Goal: Task Accomplishment & Management: Manage account settings

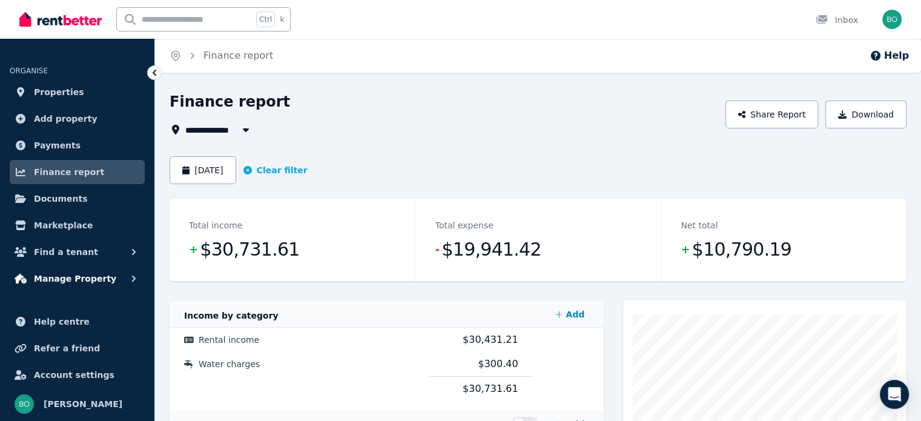
click at [79, 279] on span "Manage Property" at bounding box center [75, 278] width 82 height 15
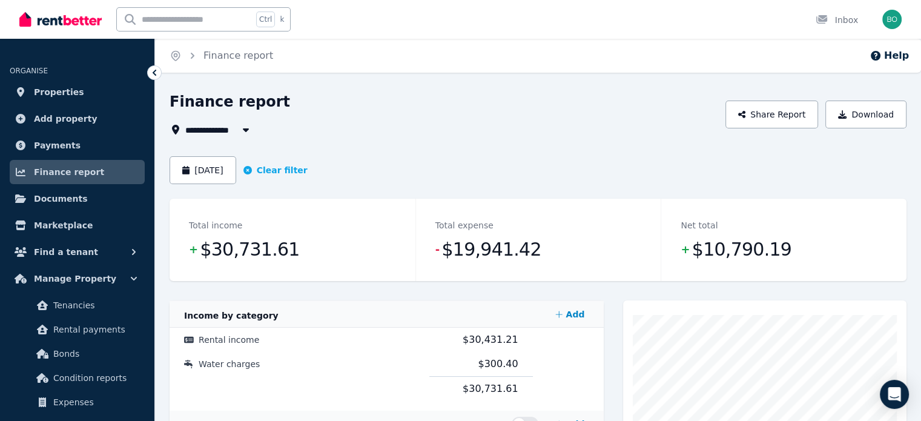
click at [920, 420] on html "**********" at bounding box center [460, 210] width 921 height 421
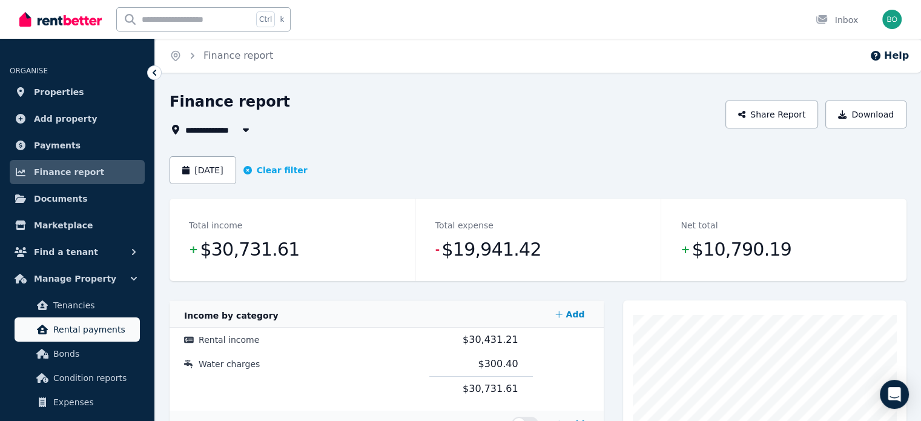
click at [95, 332] on span "Rental payments" at bounding box center [94, 329] width 82 height 15
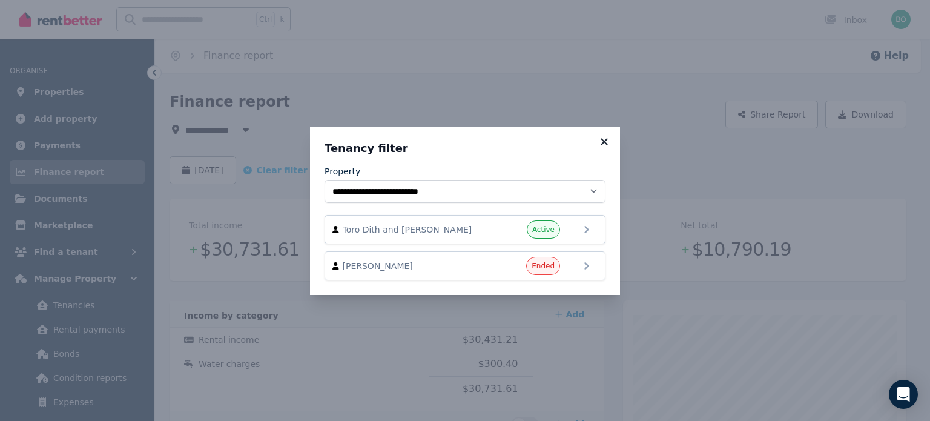
click at [607, 144] on icon at bounding box center [604, 141] width 7 height 7
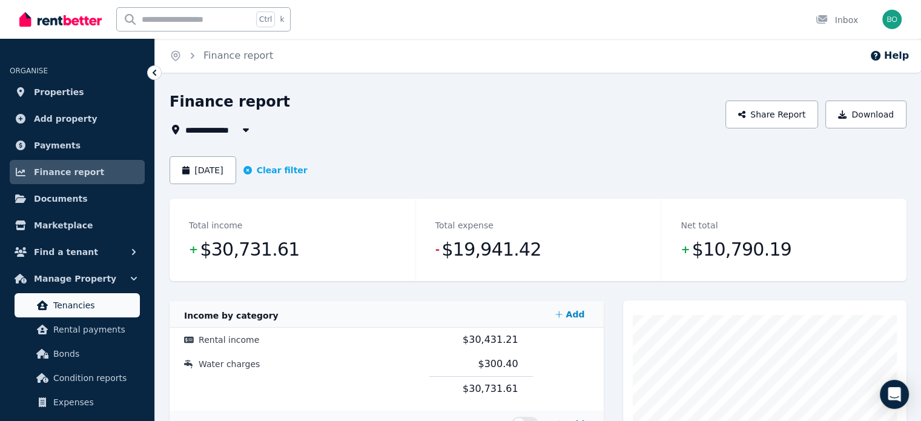
click at [90, 308] on span "Tenancies" at bounding box center [94, 305] width 82 height 15
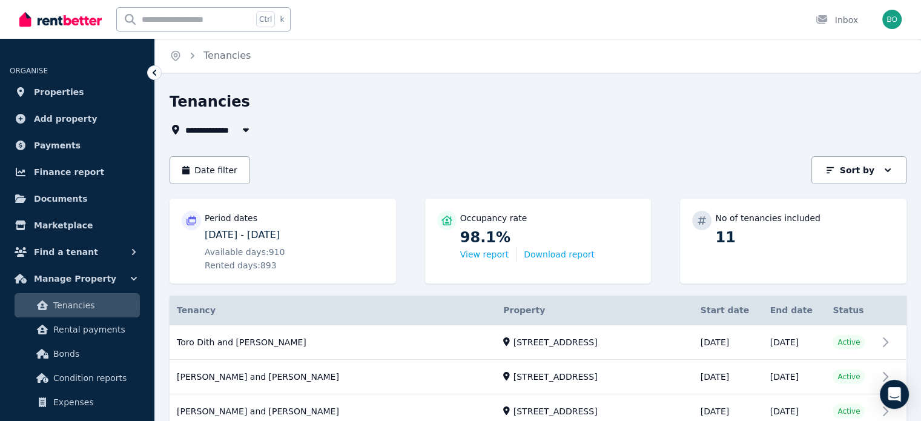
scroll to position [182, 0]
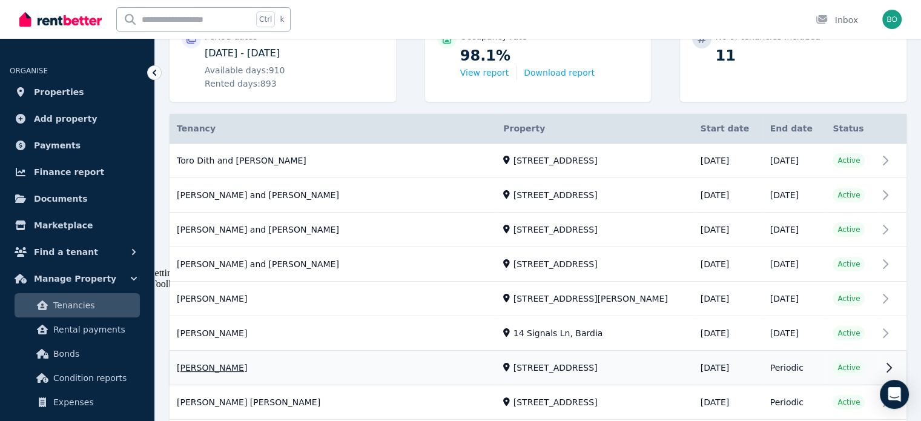
click at [223, 368] on link "View property details" at bounding box center [538, 368] width 737 height 34
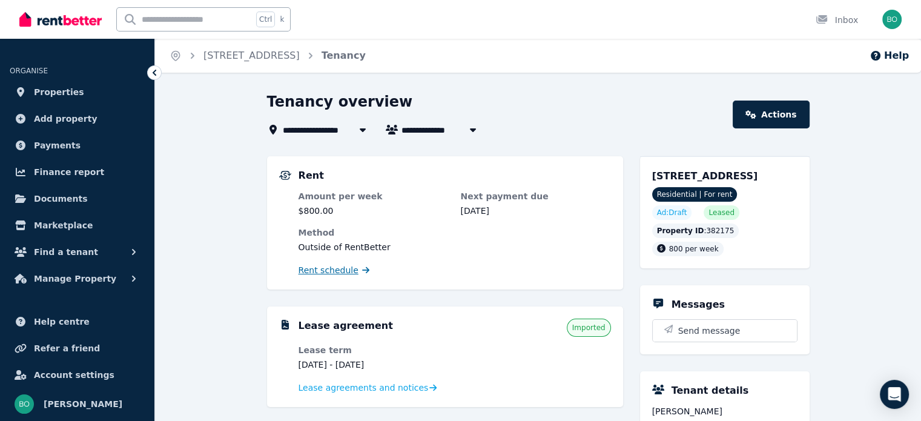
click at [326, 273] on span "Rent schedule" at bounding box center [329, 270] width 60 height 12
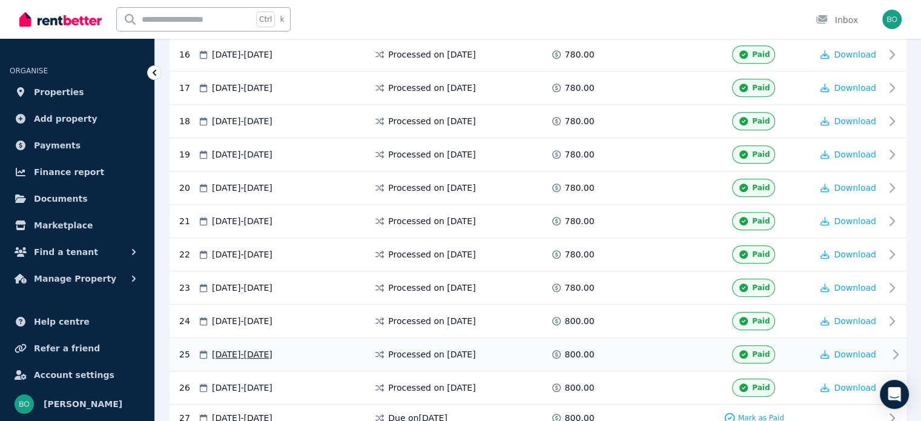
scroll to position [858, 0]
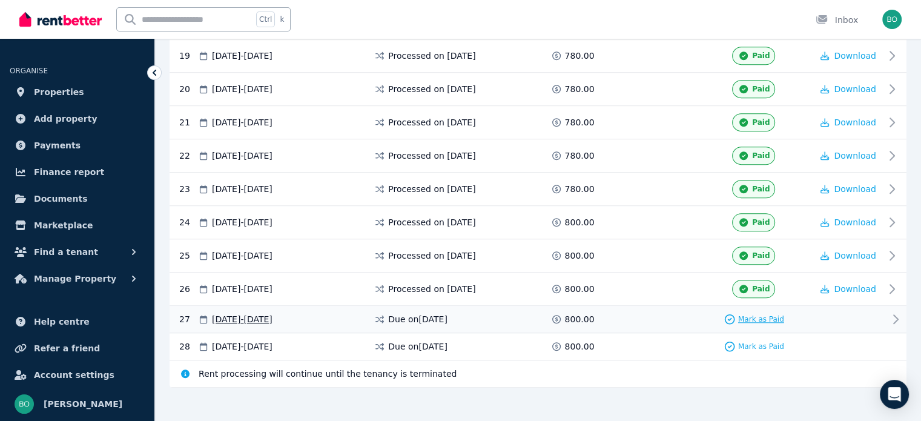
click at [759, 314] on span "Mark as Paid" at bounding box center [761, 319] width 46 height 10
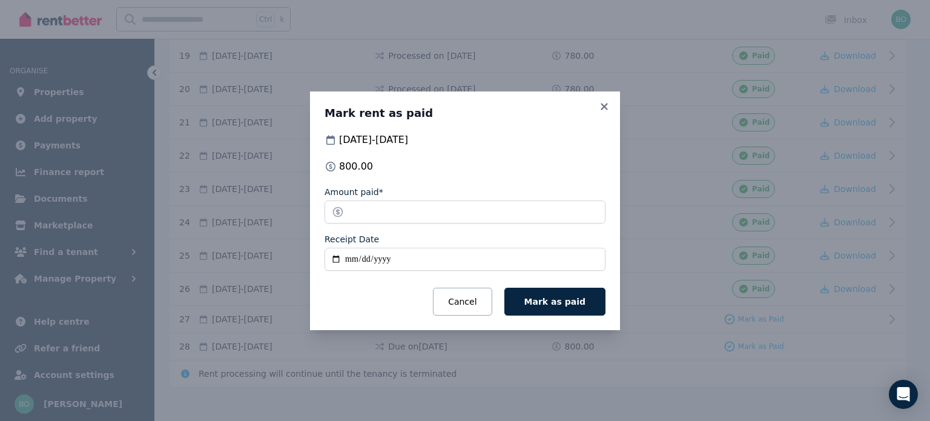
click at [337, 259] on input "Receipt Date" at bounding box center [465, 259] width 281 height 23
type input "**********"
click at [575, 305] on span "Mark as paid" at bounding box center [554, 302] width 61 height 10
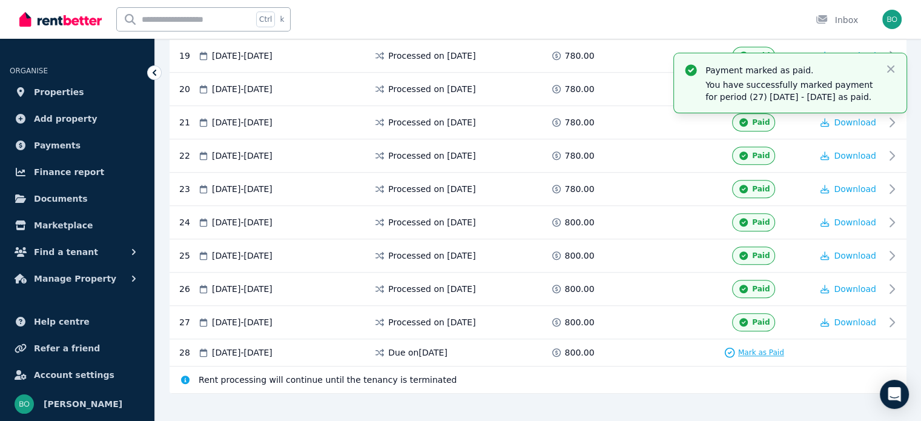
click at [763, 348] on span "Mark as Paid" at bounding box center [761, 353] width 46 height 10
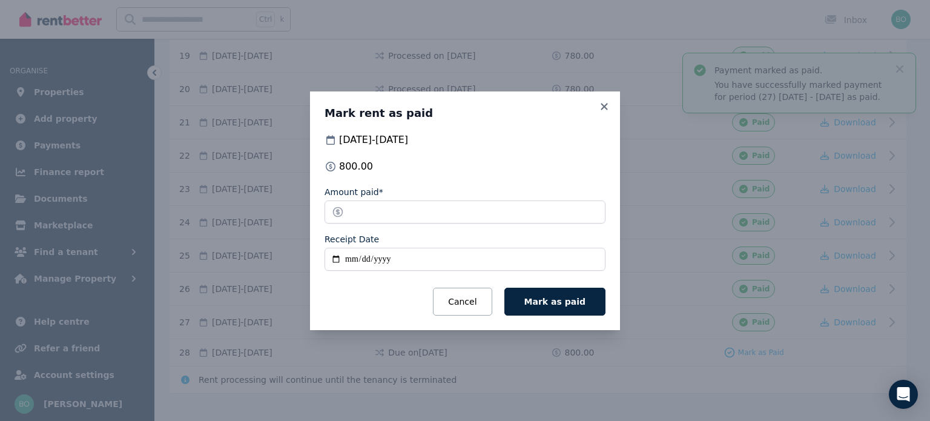
click at [339, 260] on input "Receipt Date" at bounding box center [465, 259] width 281 height 23
type input "**********"
click at [565, 306] on span "Mark as paid" at bounding box center [554, 302] width 61 height 10
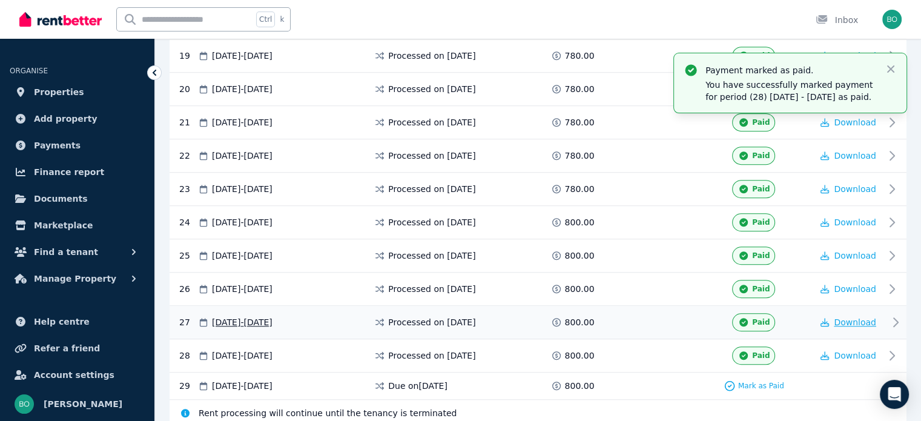
click at [850, 317] on span "Download" at bounding box center [855, 322] width 42 height 10
click at [857, 351] on span "Download" at bounding box center [855, 356] width 42 height 10
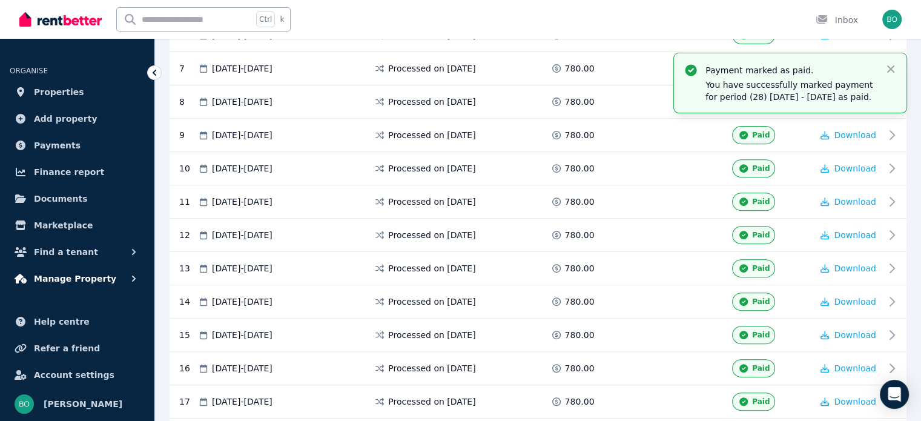
scroll to position [374, 0]
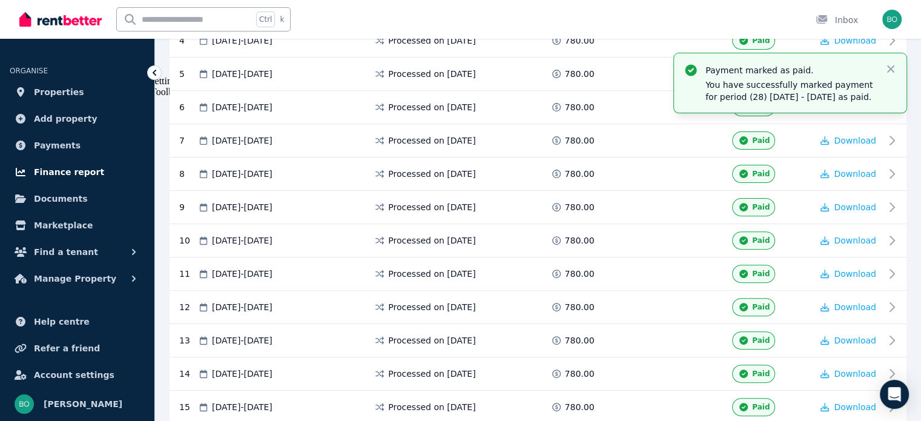
click at [84, 168] on span "Finance report" at bounding box center [69, 172] width 70 height 15
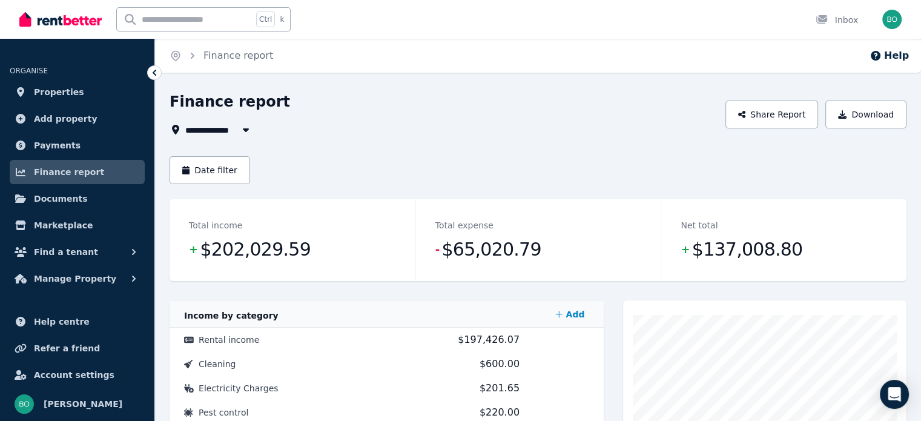
click at [224, 130] on span "All Properties" at bounding box center [224, 129] width 78 height 15
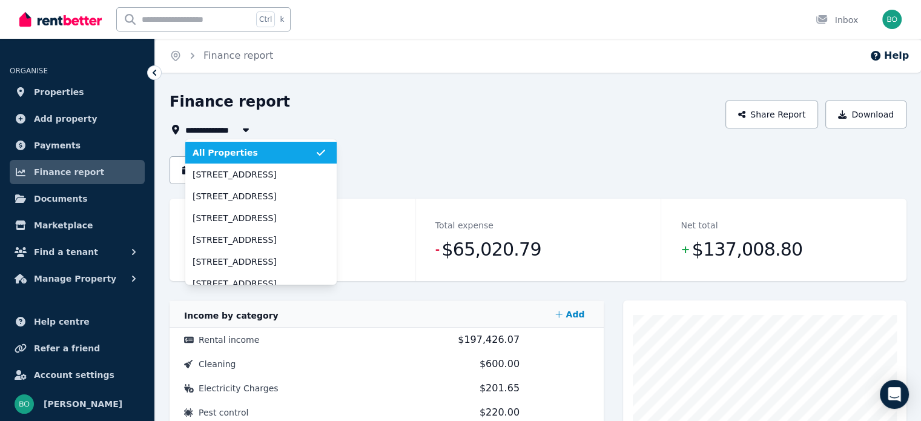
click at [398, 125] on div "**********" at bounding box center [444, 129] width 549 height 15
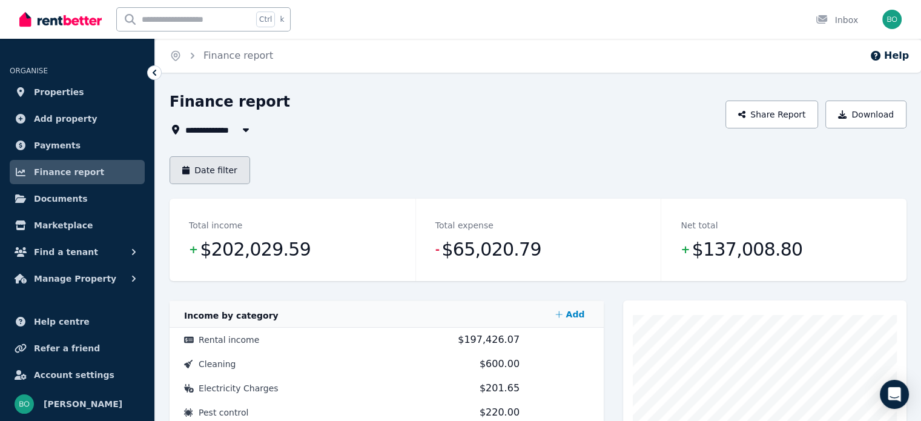
click at [237, 174] on button "Date filter" at bounding box center [210, 170] width 81 height 28
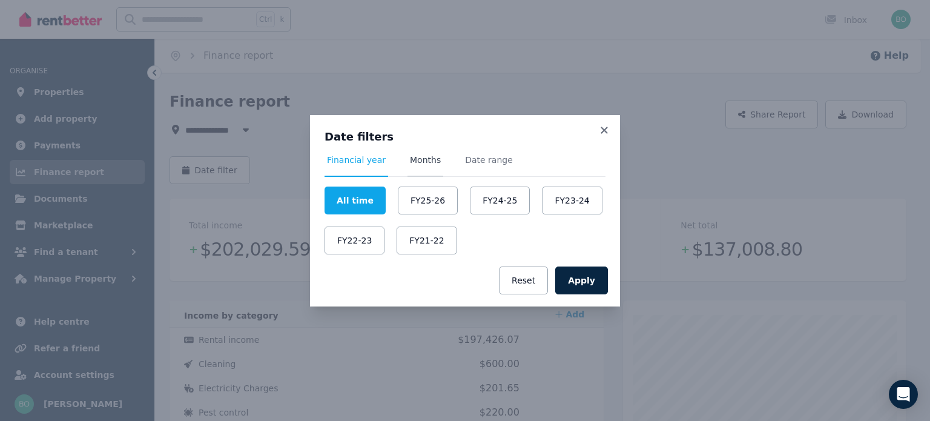
click at [423, 162] on span "Months" at bounding box center [425, 160] width 31 height 12
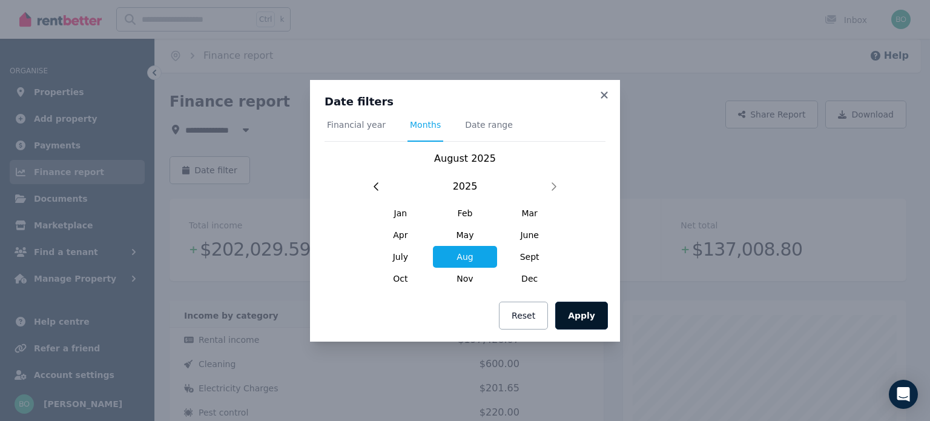
click at [589, 311] on button "Apply" at bounding box center [581, 316] width 53 height 28
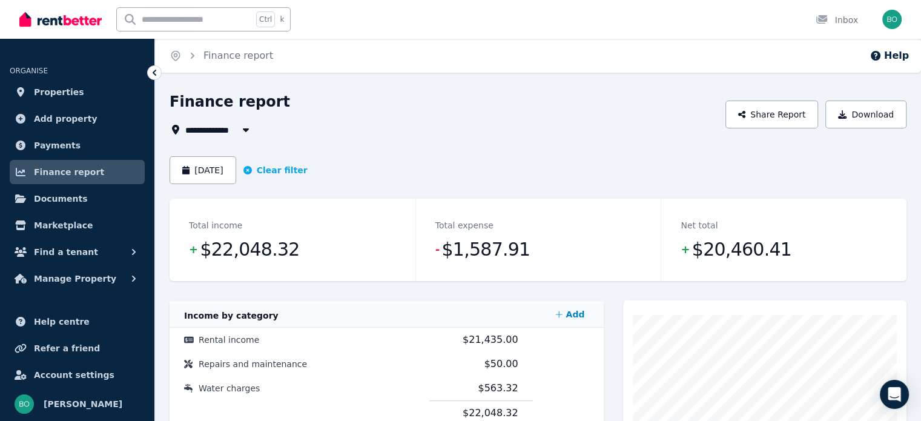
click at [236, 130] on button "button" at bounding box center [246, 129] width 22 height 15
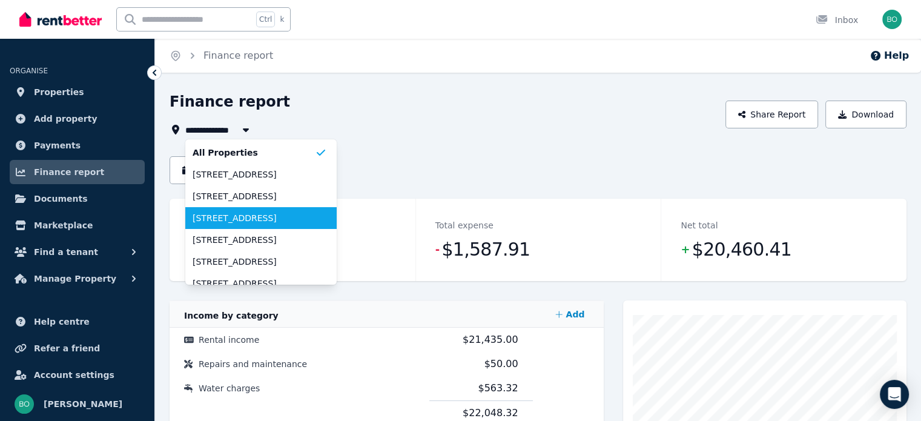
click at [245, 221] on span "[STREET_ADDRESS]" at bounding box center [254, 218] width 122 height 12
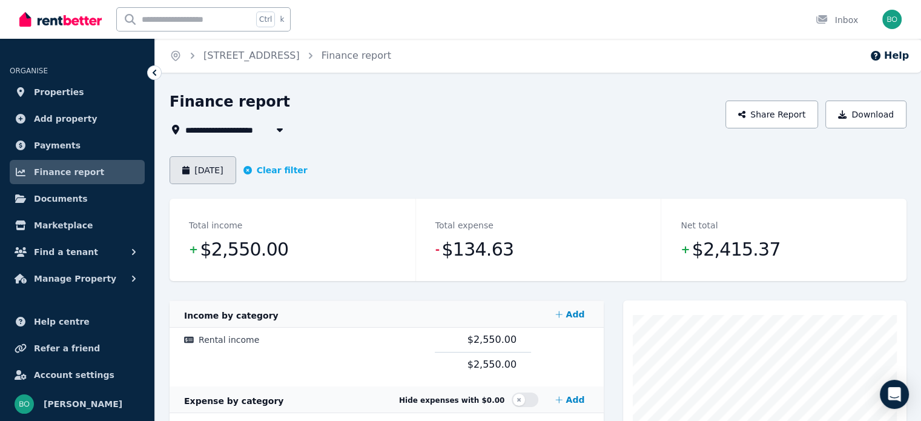
click at [225, 174] on button "[DATE]" at bounding box center [203, 170] width 67 height 28
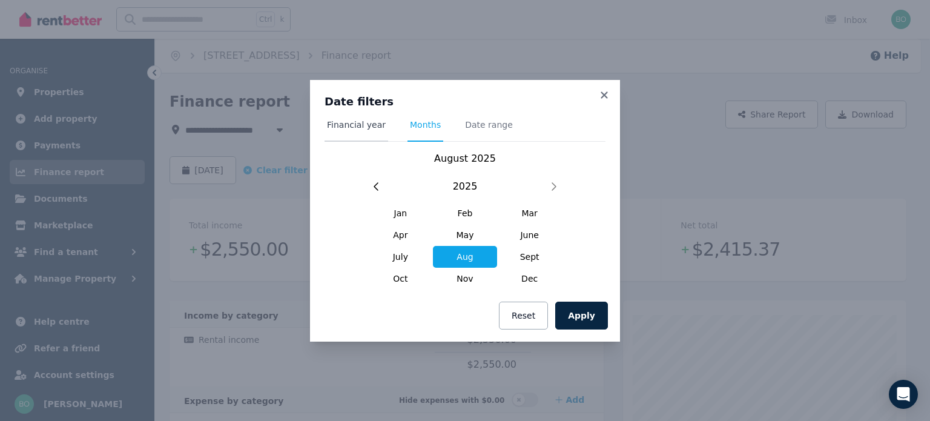
click at [354, 126] on span "Financial year" at bounding box center [356, 125] width 59 height 12
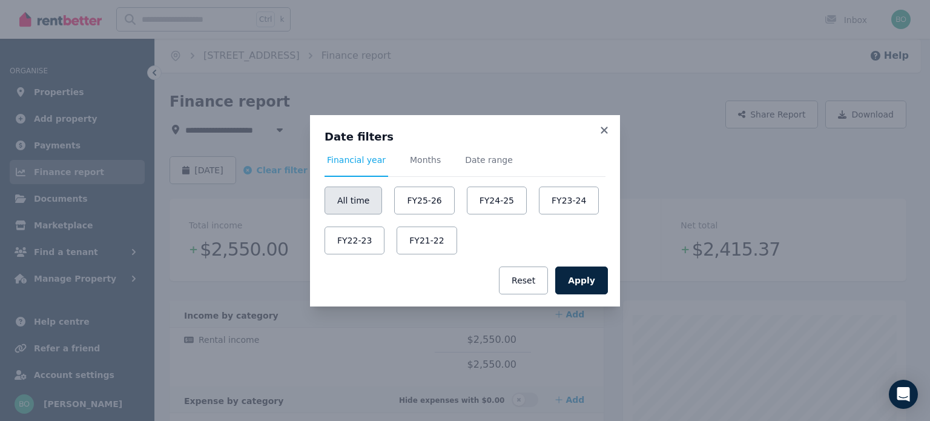
click at [358, 205] on button "All time" at bounding box center [354, 201] width 58 height 28
click at [592, 280] on button "Apply" at bounding box center [581, 280] width 53 height 28
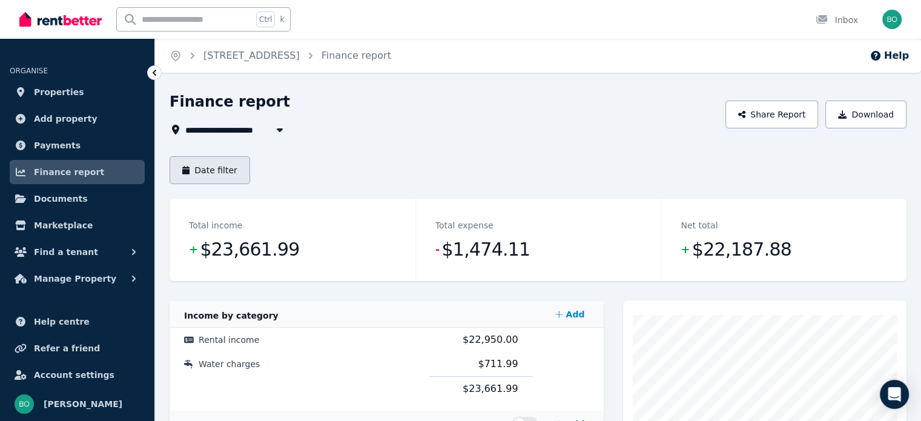
click at [212, 176] on button "Date filter" at bounding box center [210, 170] width 81 height 28
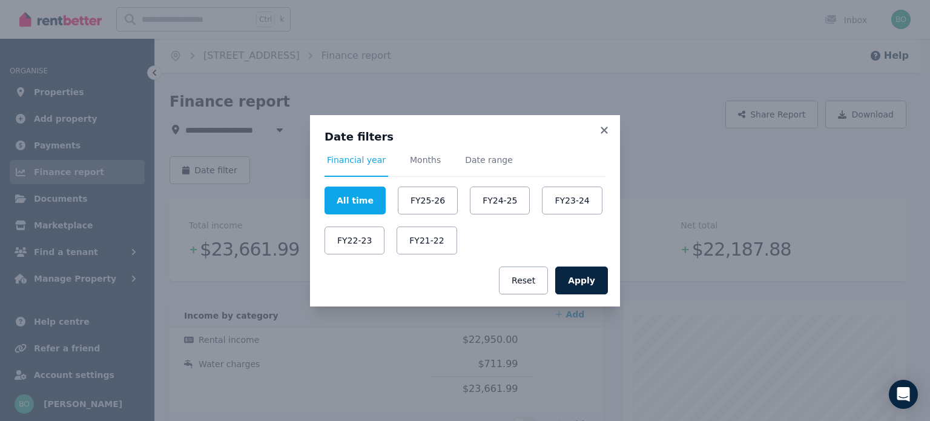
click at [475, 45] on div "Date filters Financial year Months Date range All time FY25-26 FY24-25 FY23-24 …" at bounding box center [465, 210] width 930 height 421
click at [603, 128] on icon at bounding box center [604, 130] width 12 height 11
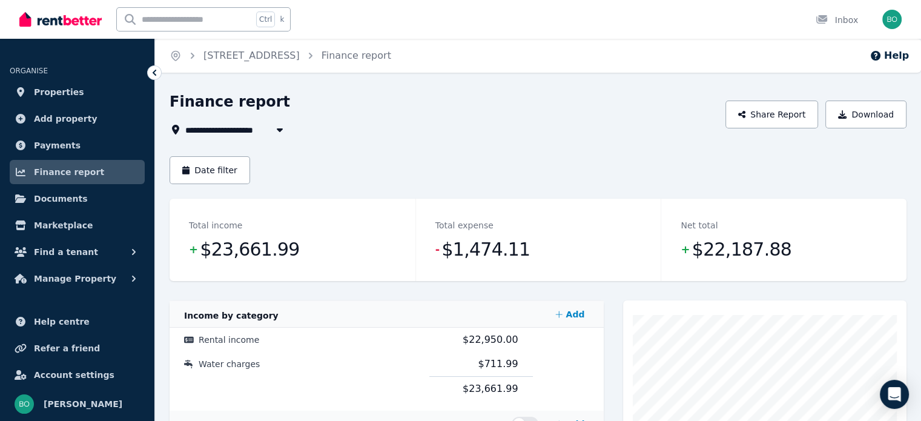
click at [277, 132] on icon "button" at bounding box center [280, 130] width 12 height 10
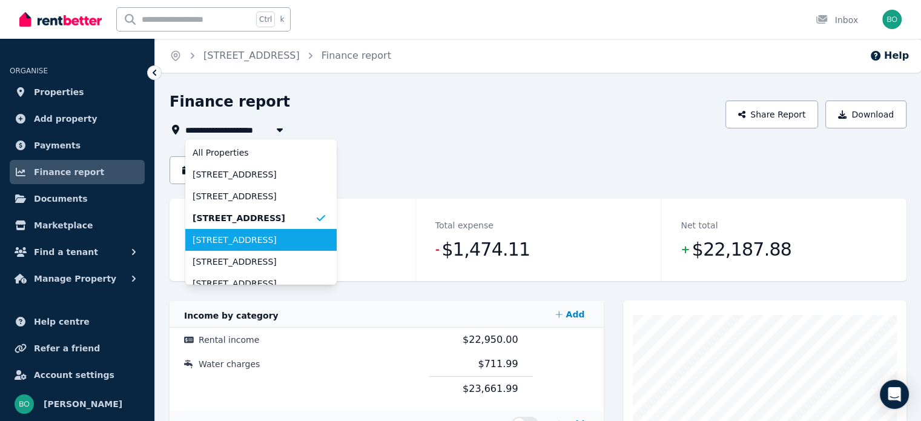
click at [257, 245] on span "[STREET_ADDRESS]" at bounding box center [254, 240] width 122 height 12
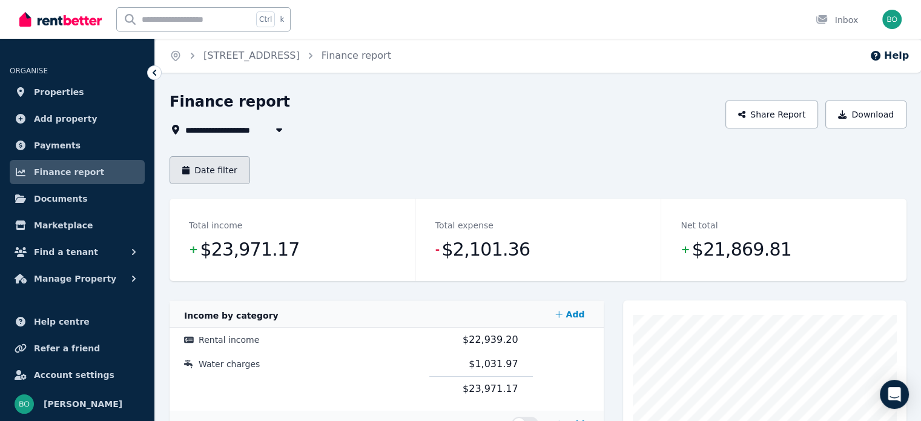
click at [223, 168] on button "Date filter" at bounding box center [210, 170] width 81 height 28
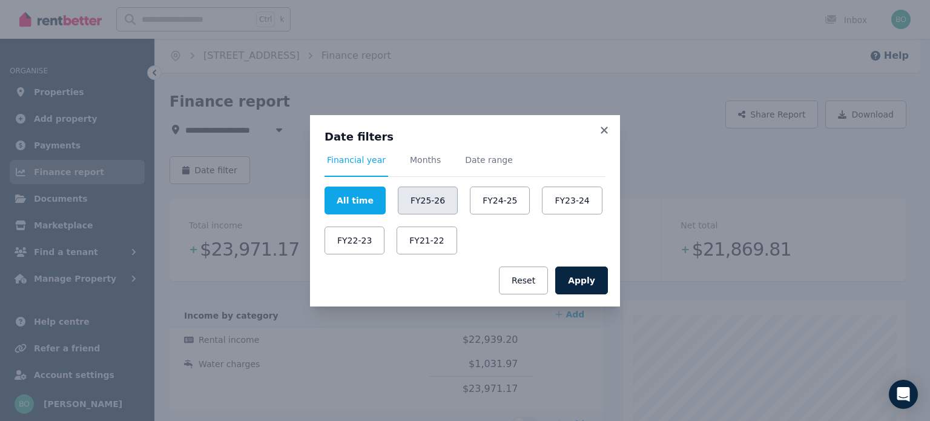
click at [423, 199] on button "FY25-26" at bounding box center [428, 201] width 60 height 28
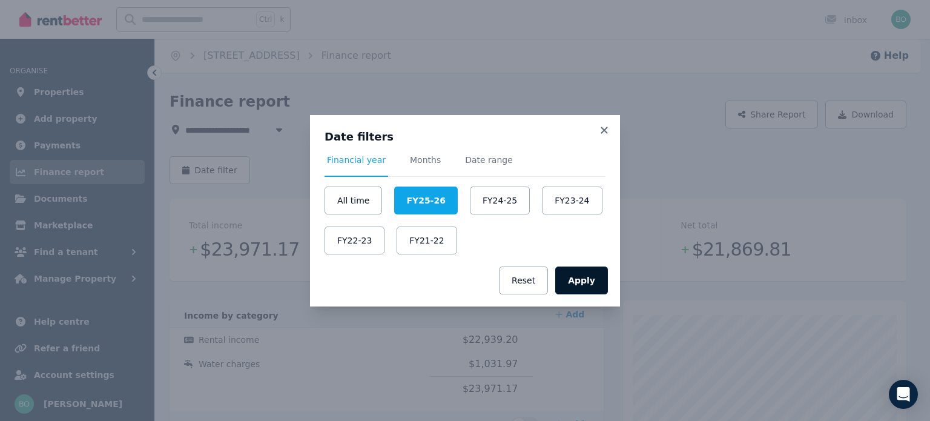
click at [591, 275] on button "Apply" at bounding box center [581, 280] width 53 height 28
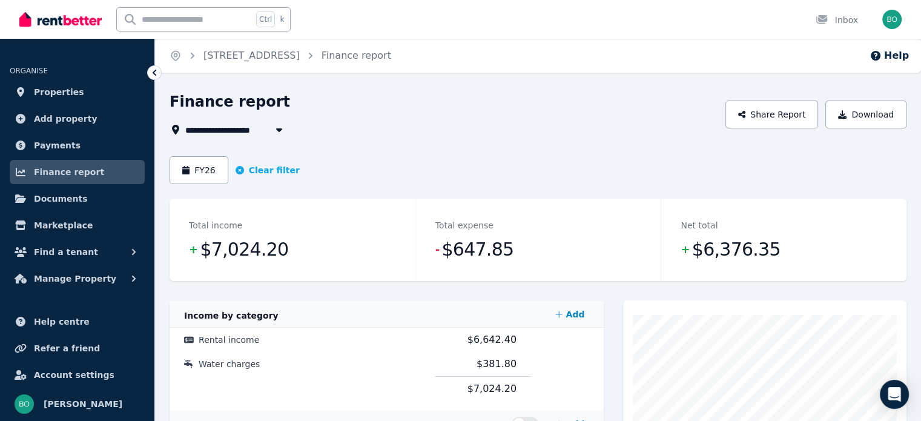
click at [259, 133] on span "[STREET_ADDRESS]" at bounding box center [238, 129] width 106 height 15
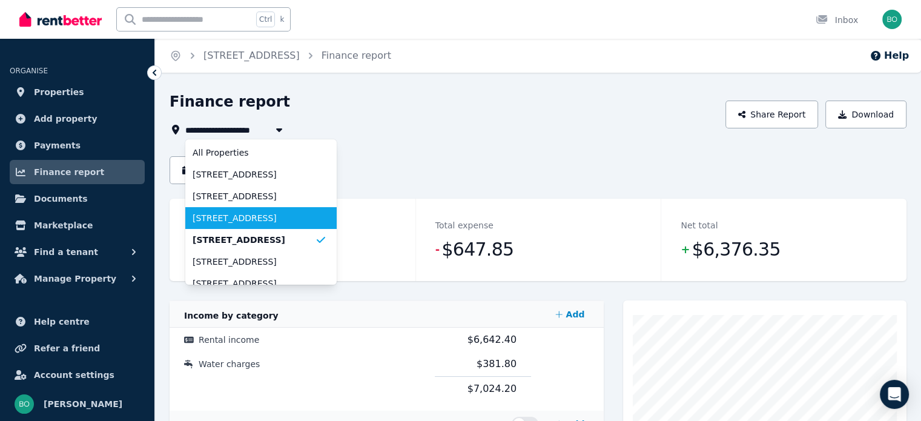
click at [246, 214] on span "[STREET_ADDRESS]" at bounding box center [254, 218] width 122 height 12
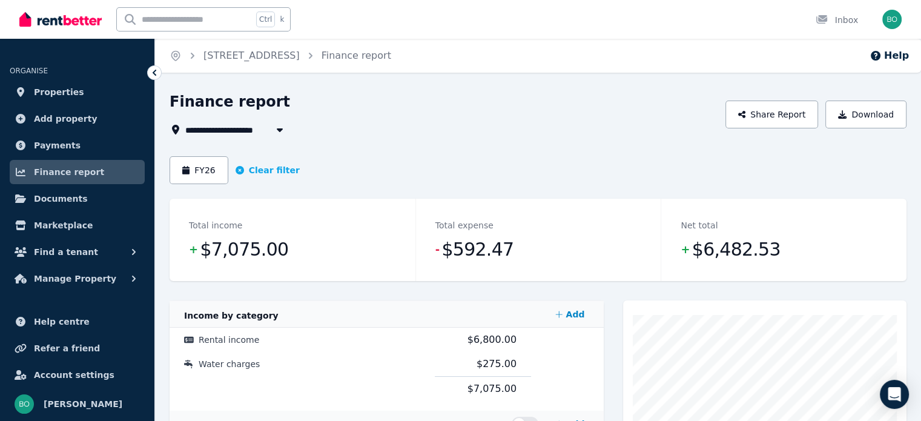
click at [258, 128] on span "[STREET_ADDRESS]" at bounding box center [238, 129] width 106 height 15
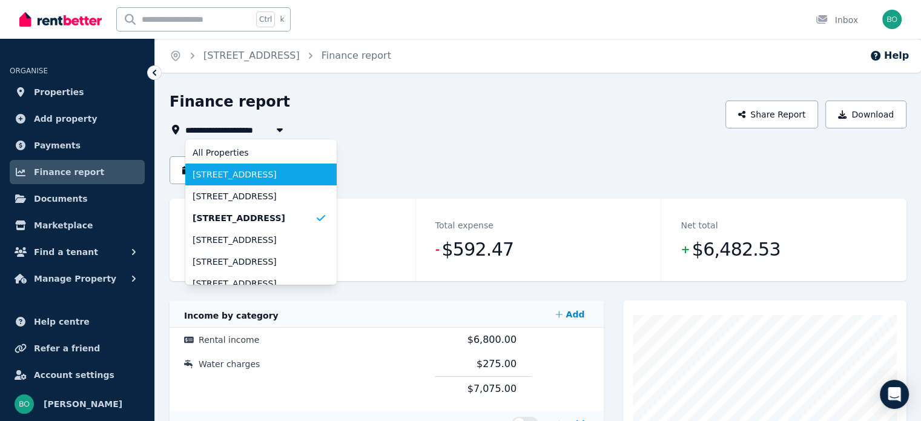
click at [249, 174] on span "[STREET_ADDRESS]" at bounding box center [254, 174] width 122 height 12
type input "**********"
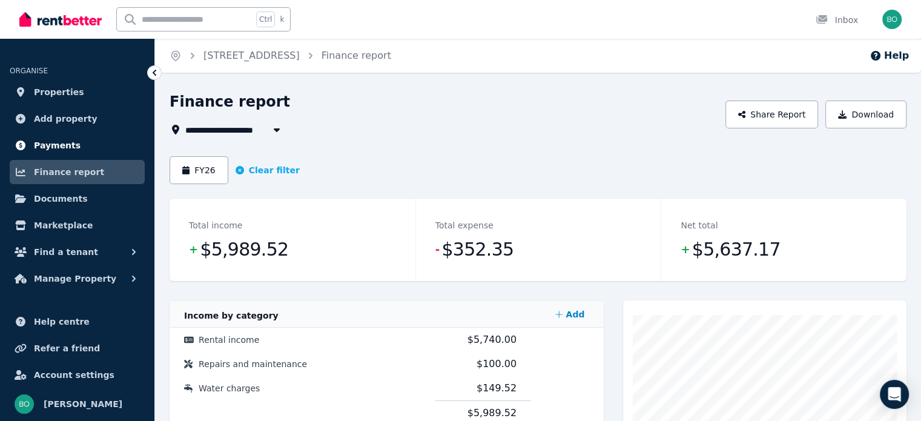
click at [61, 145] on span "Payments" at bounding box center [57, 145] width 47 height 15
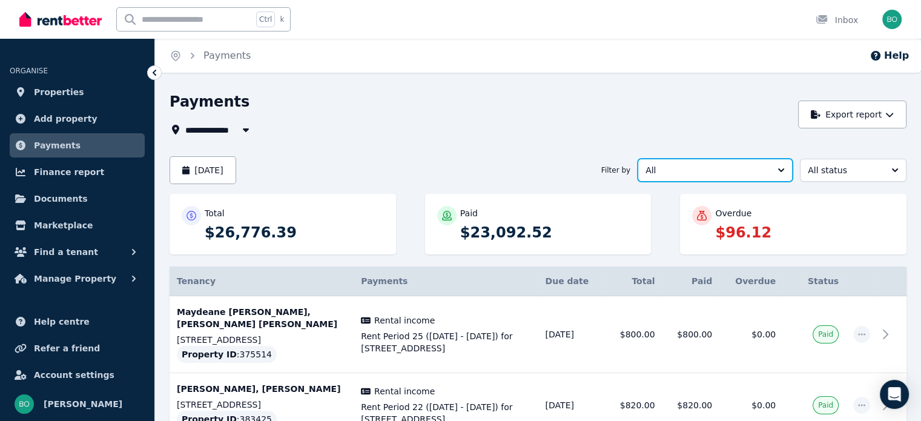
click at [780, 166] on button "All" at bounding box center [715, 170] width 155 height 23
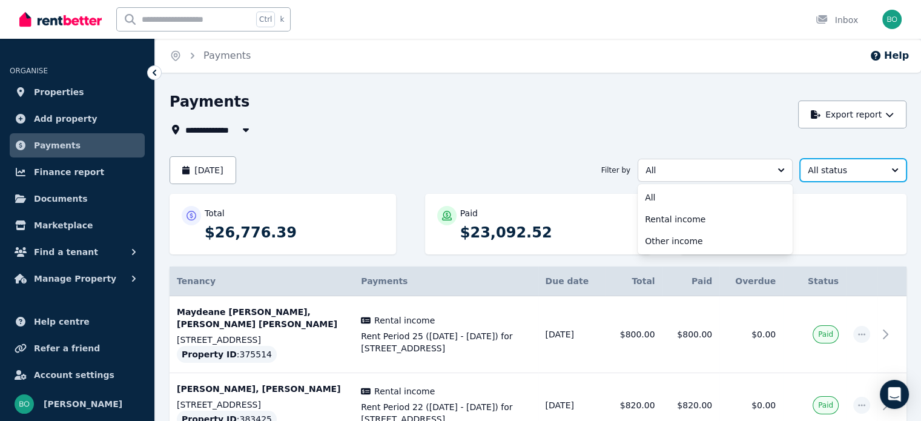
click at [890, 174] on button "All status" at bounding box center [853, 170] width 107 height 23
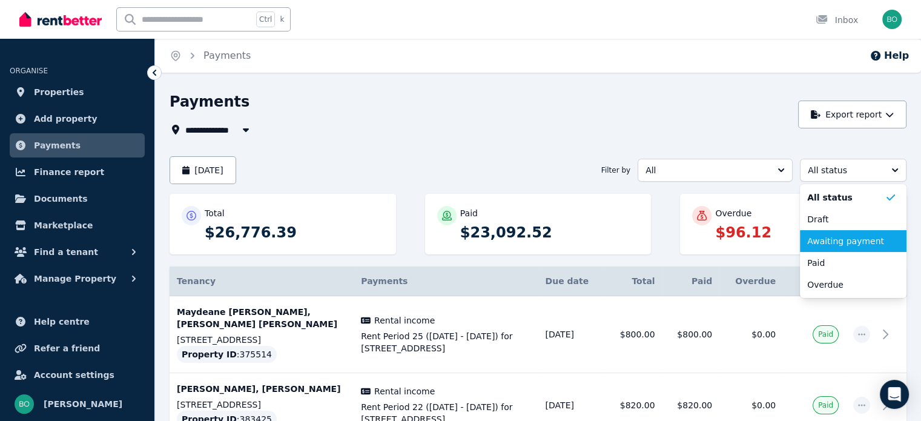
click at [853, 245] on span "Awaiting payment" at bounding box center [846, 241] width 78 height 12
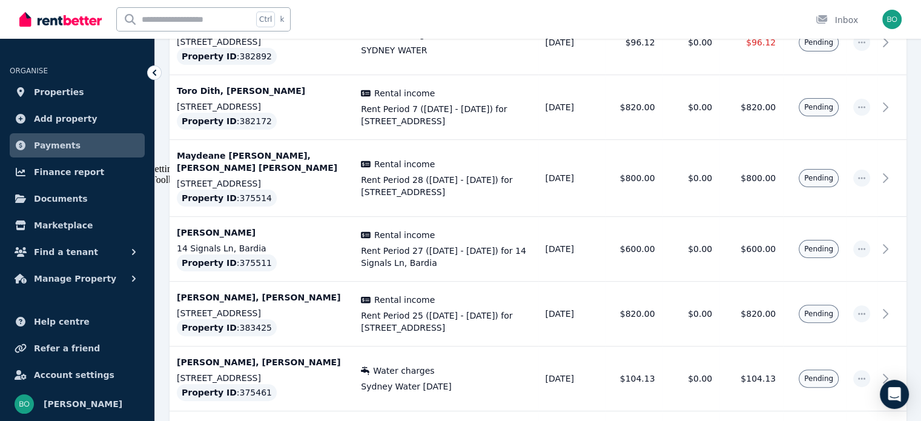
scroll to position [194, 0]
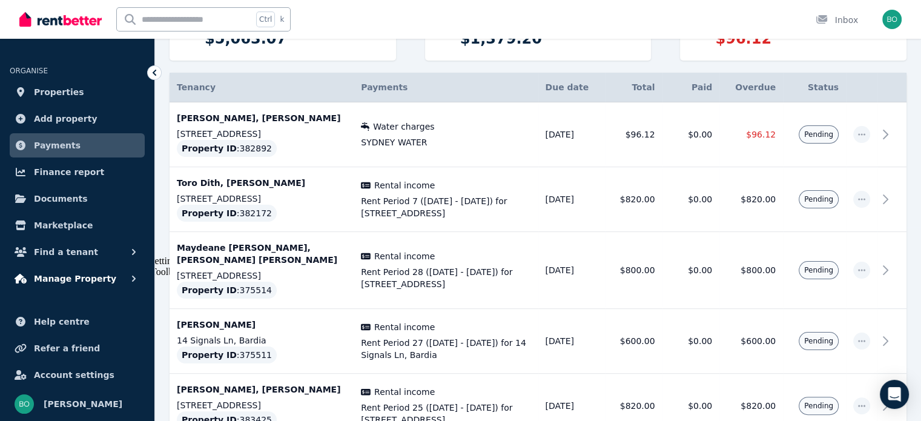
click at [79, 277] on span "Manage Property" at bounding box center [75, 278] width 82 height 15
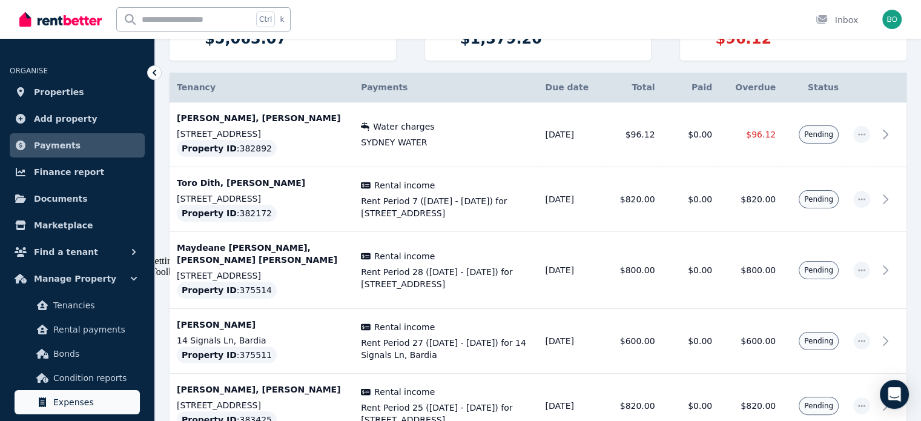
click at [88, 406] on span "Expenses" at bounding box center [94, 402] width 82 height 15
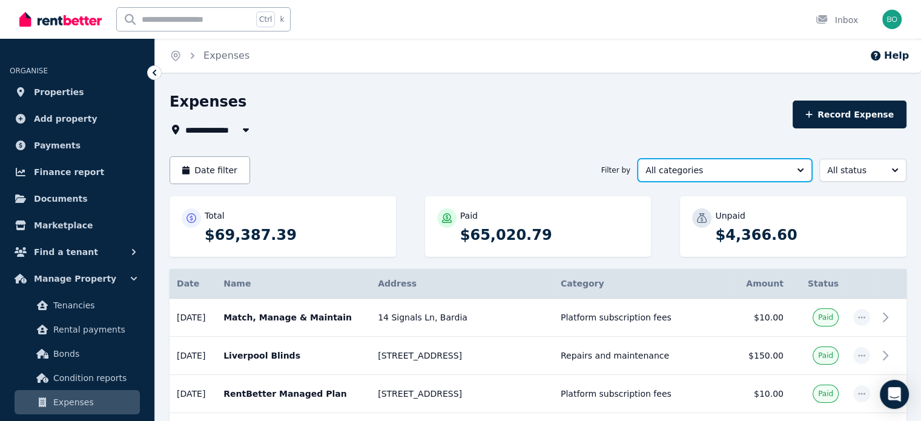
click at [790, 173] on button "All categories" at bounding box center [725, 170] width 174 height 23
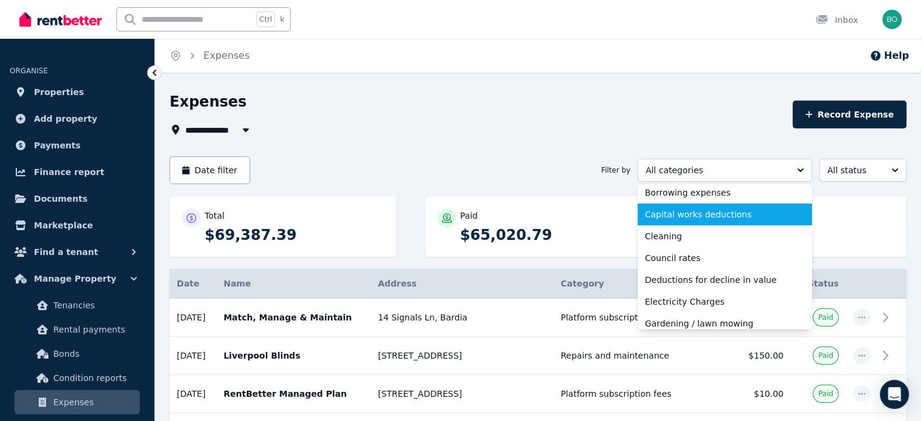
scroll to position [121, 0]
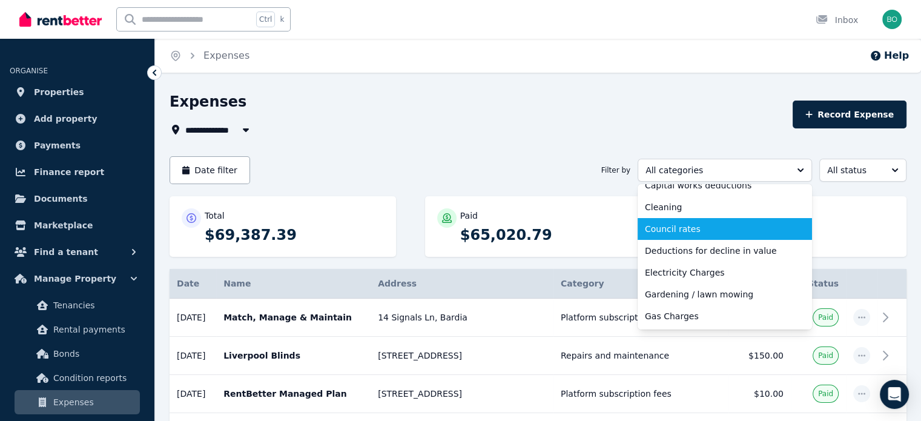
click at [757, 231] on span "Council rates" at bounding box center [717, 229] width 145 height 12
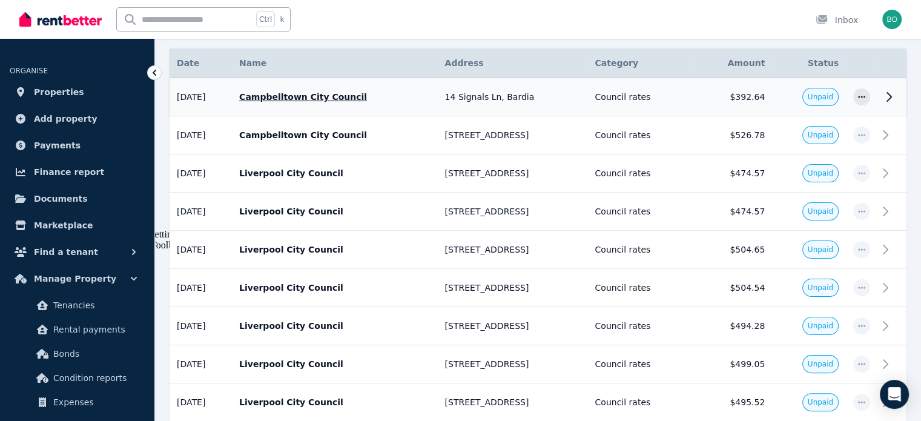
scroll to position [242, 0]
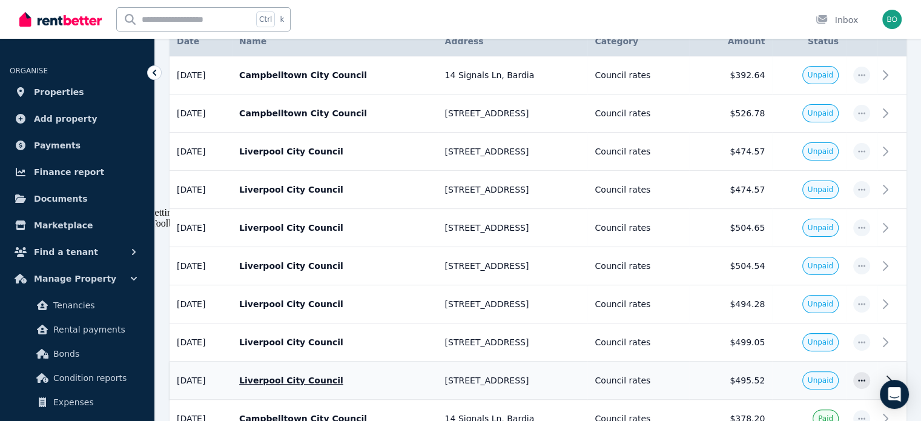
click at [824, 375] on span "Unpaid" at bounding box center [820, 380] width 25 height 10
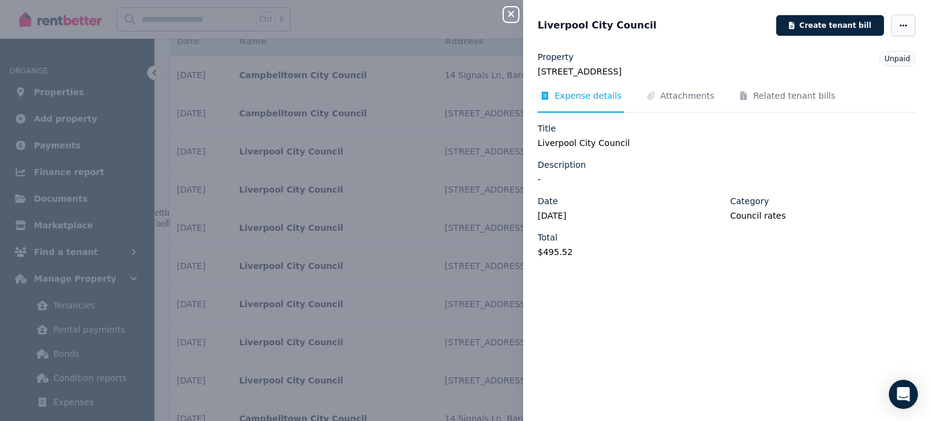
click at [899, 26] on icon "button" at bounding box center [904, 25] width 10 height 8
click at [855, 113] on span "Mark as paid" at bounding box center [867, 109] width 78 height 15
click at [512, 18] on icon "button" at bounding box center [511, 14] width 15 height 10
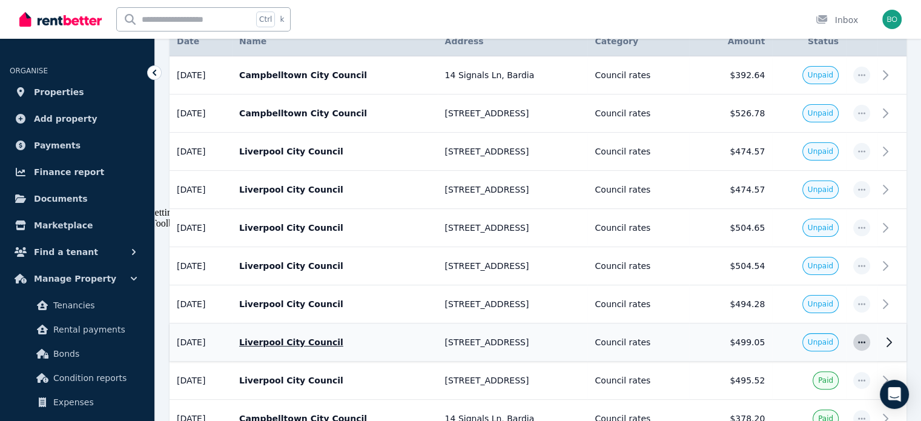
click at [864, 341] on icon "button" at bounding box center [862, 342] width 10 height 8
click at [830, 395] on span "Mark as paid" at bounding box center [822, 399] width 78 height 15
click at [865, 304] on icon "button" at bounding box center [862, 304] width 10 height 8
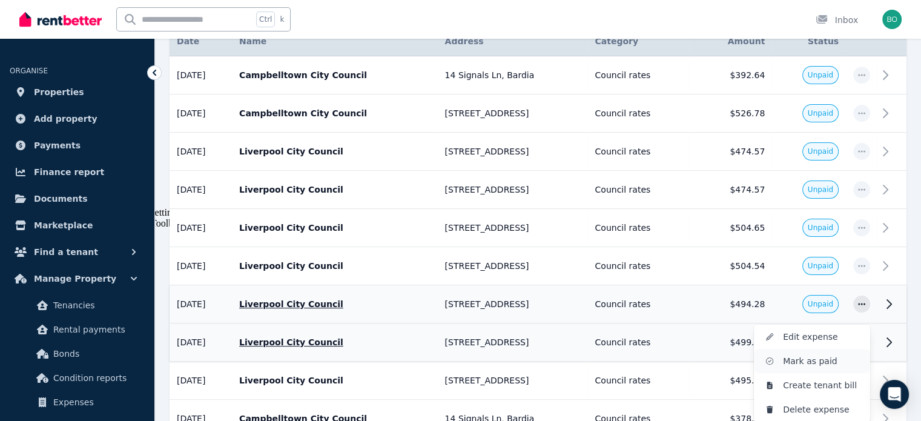
click at [816, 363] on span "Mark as paid" at bounding box center [822, 361] width 78 height 15
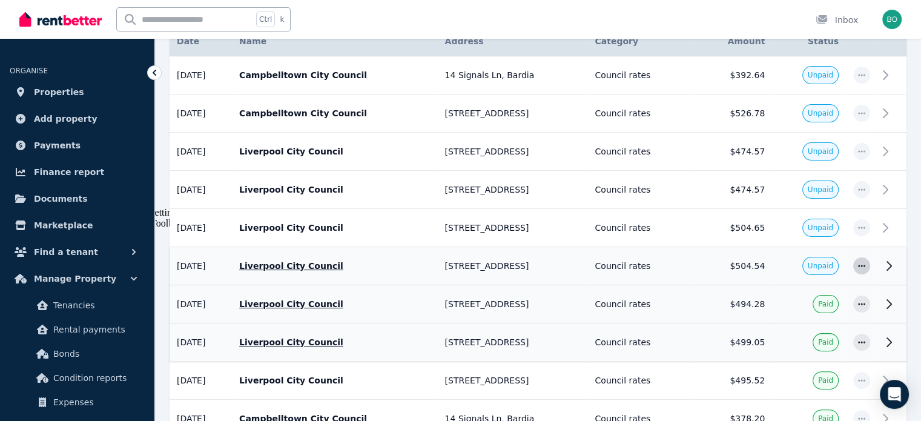
click at [867, 268] on span "button" at bounding box center [861, 265] width 17 height 17
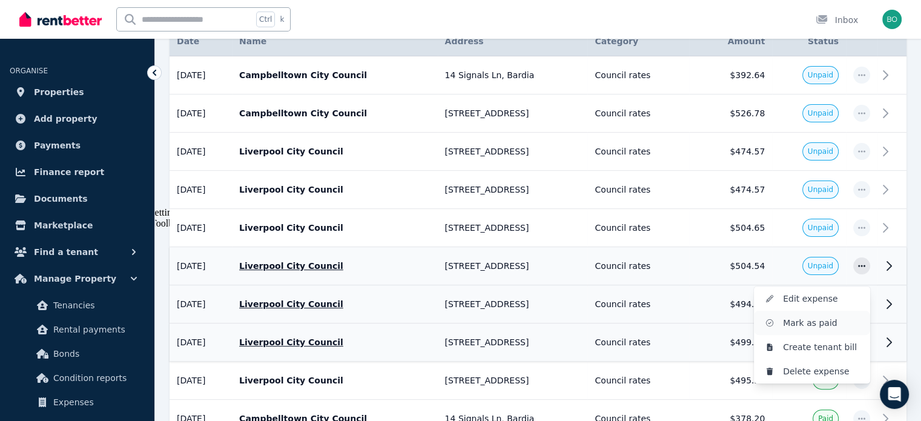
click at [821, 323] on span "Mark as paid" at bounding box center [822, 323] width 78 height 15
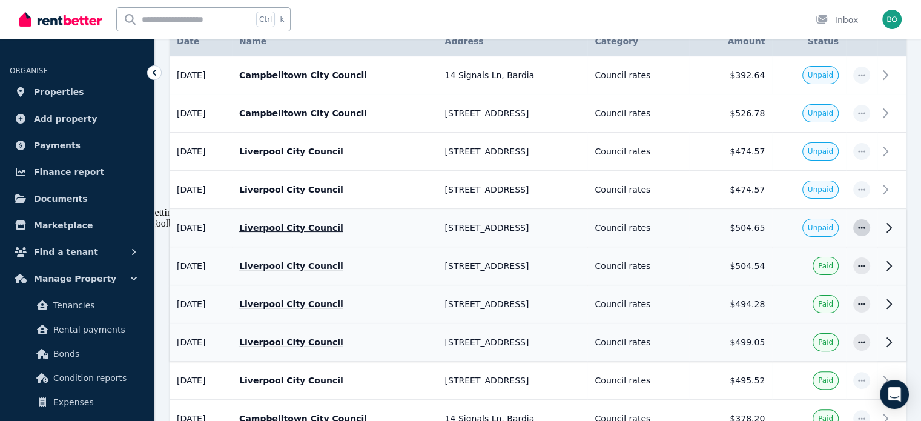
click at [857, 228] on icon "button" at bounding box center [862, 227] width 10 height 8
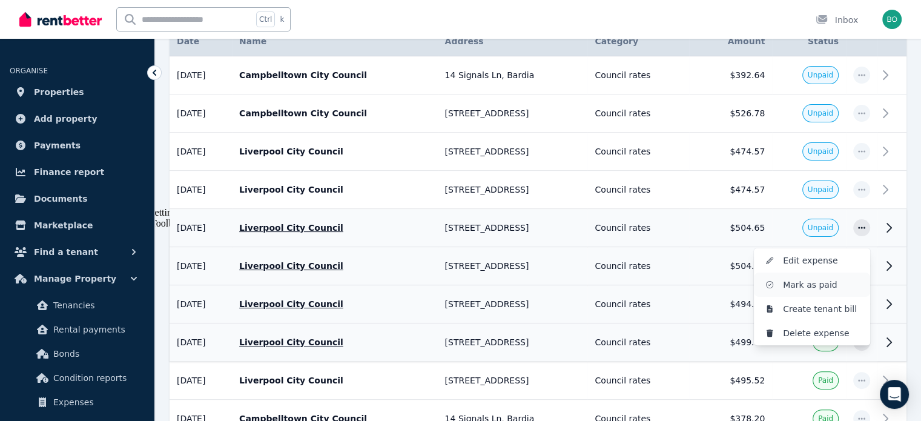
click at [816, 282] on span "Mark as paid" at bounding box center [822, 284] width 78 height 15
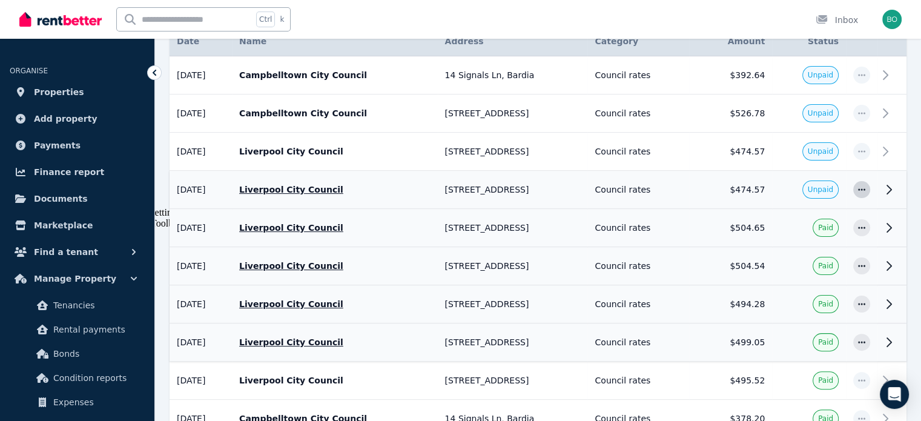
click at [857, 192] on span "button" at bounding box center [861, 189] width 17 height 17
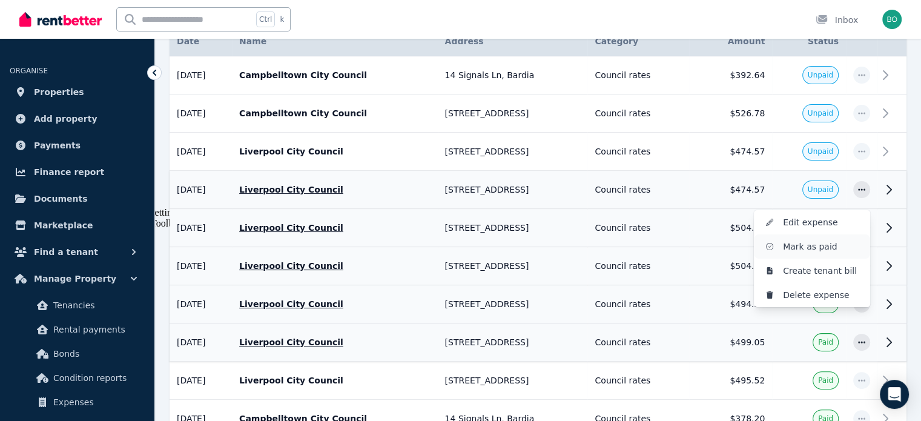
click at [814, 246] on span "Mark as paid" at bounding box center [822, 246] width 78 height 15
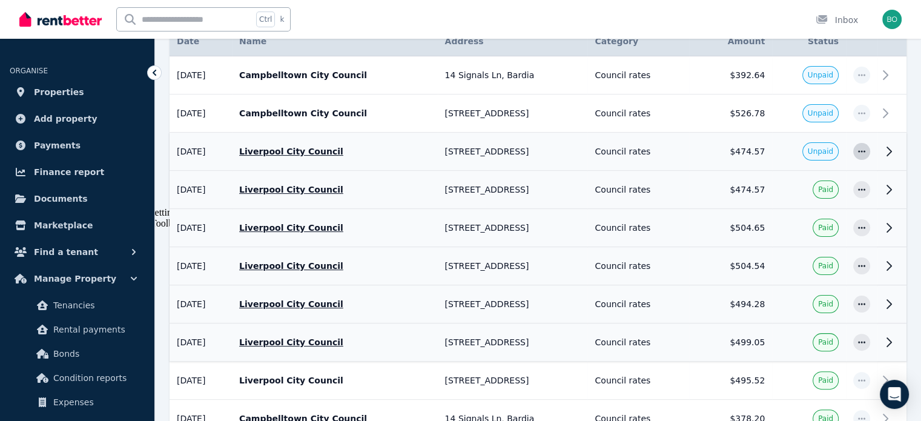
click at [864, 148] on icon "button" at bounding box center [862, 151] width 10 height 8
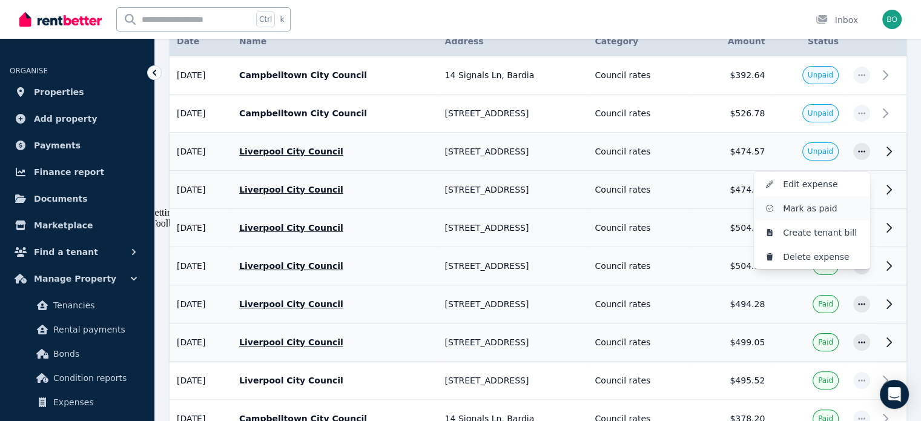
click at [827, 205] on span "Mark as paid" at bounding box center [822, 208] width 78 height 15
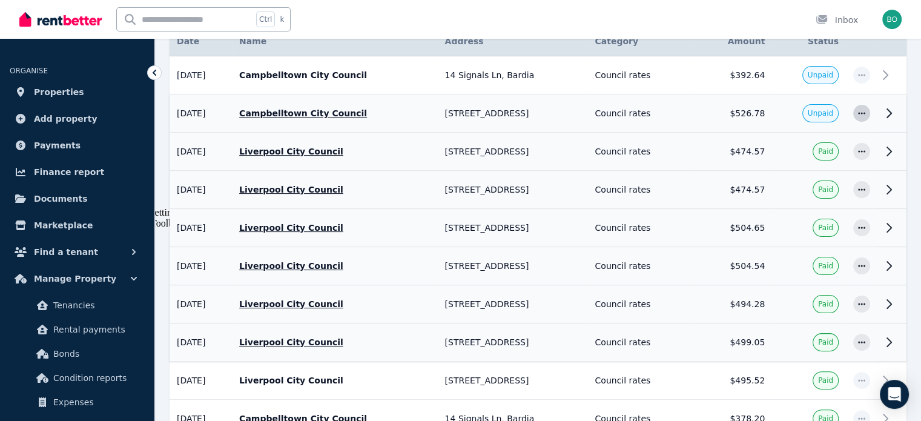
click at [867, 117] on span "button" at bounding box center [861, 113] width 17 height 17
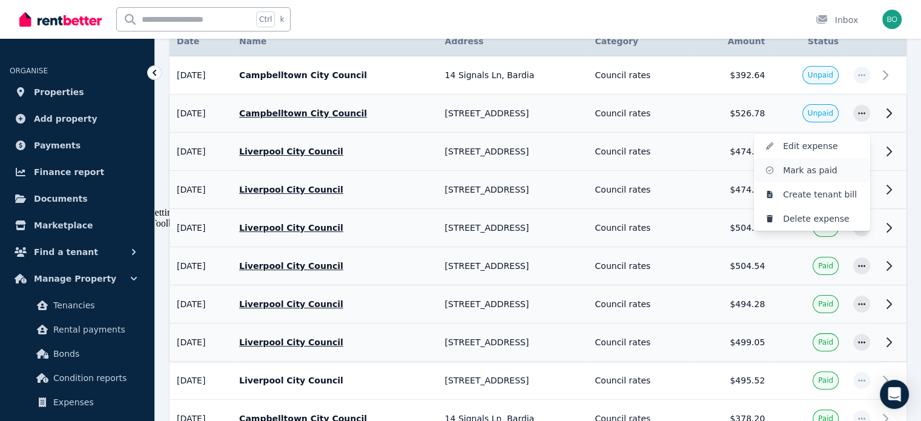
click at [829, 168] on span "Mark as paid" at bounding box center [822, 170] width 78 height 15
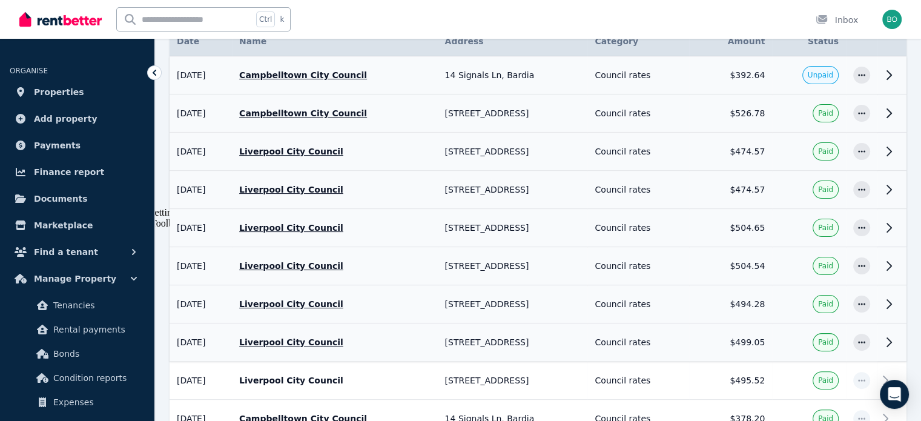
click at [853, 80] on div at bounding box center [861, 75] width 17 height 17
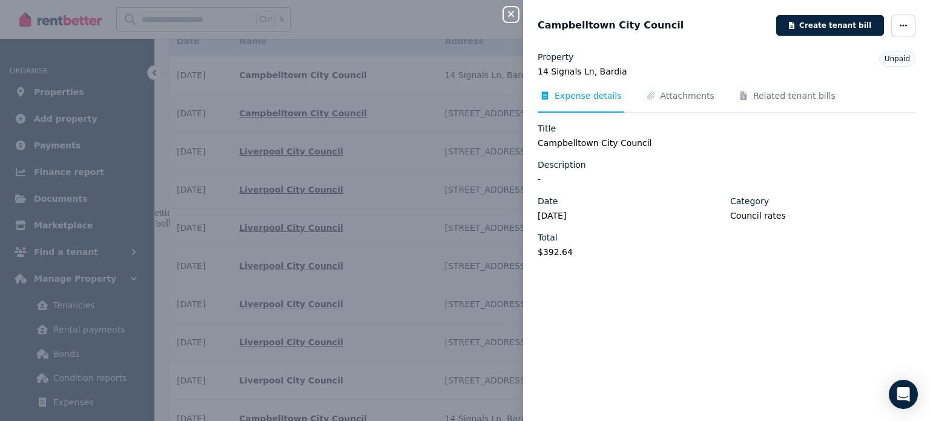
click at [510, 15] on icon "button" at bounding box center [511, 14] width 6 height 6
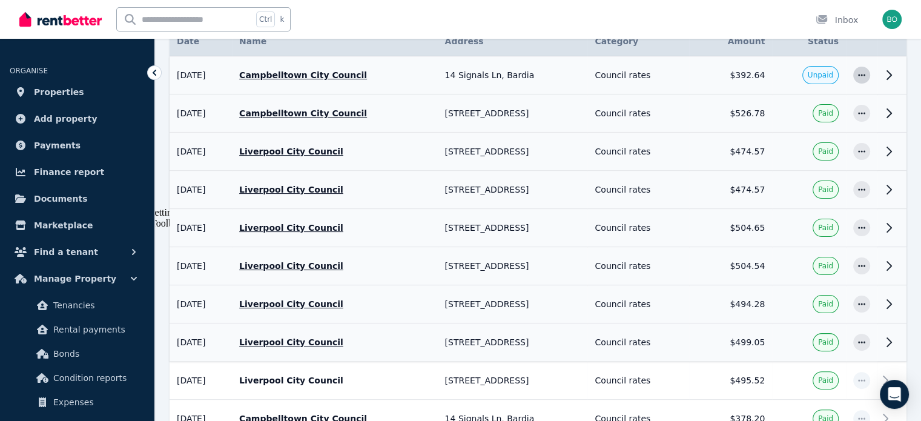
click at [862, 79] on span "button" at bounding box center [861, 75] width 17 height 17
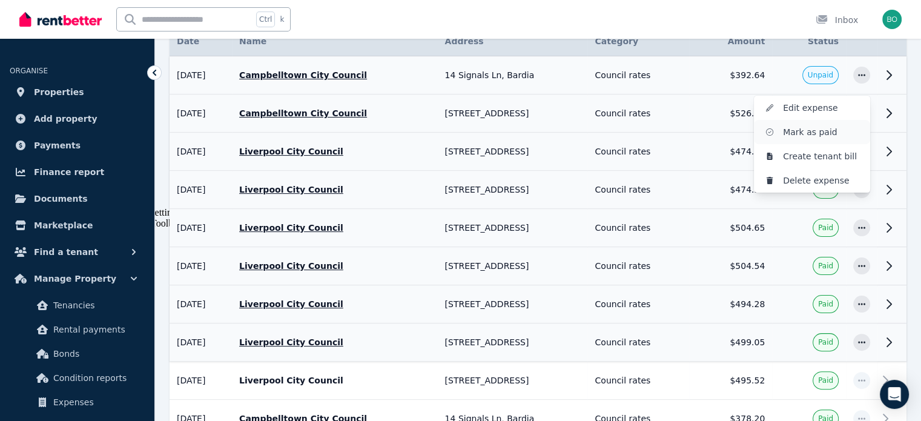
click at [825, 133] on span "Mark as paid" at bounding box center [822, 132] width 78 height 15
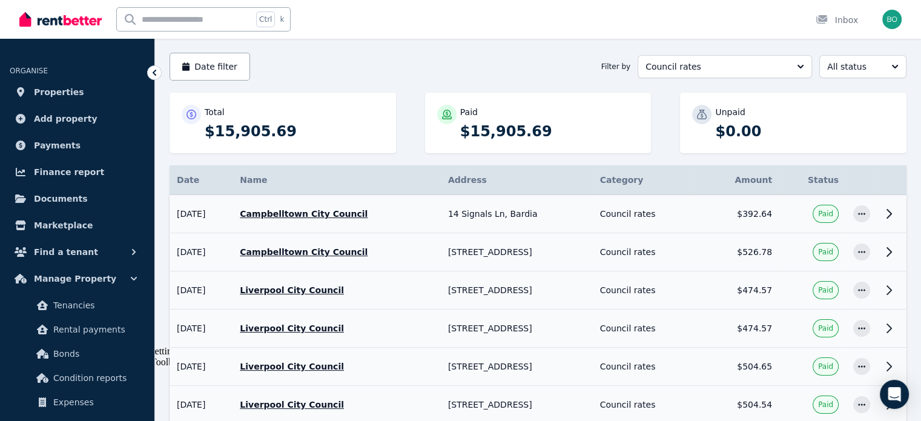
scroll to position [0, 0]
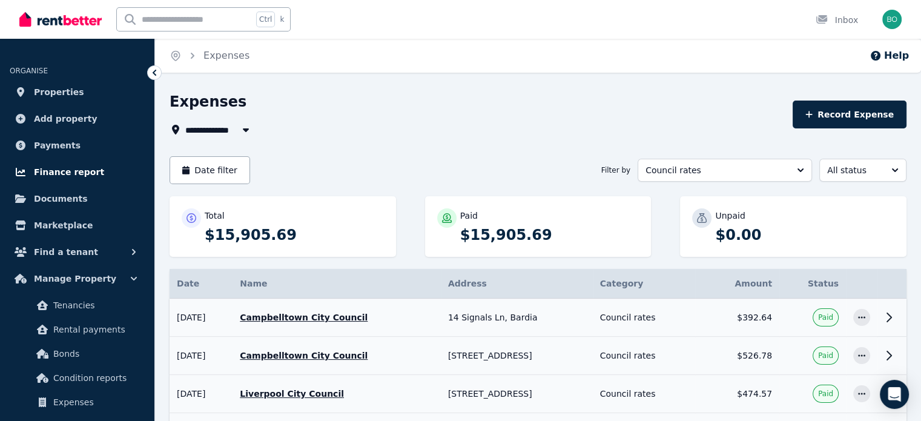
click at [66, 171] on span "Finance report" at bounding box center [69, 172] width 70 height 15
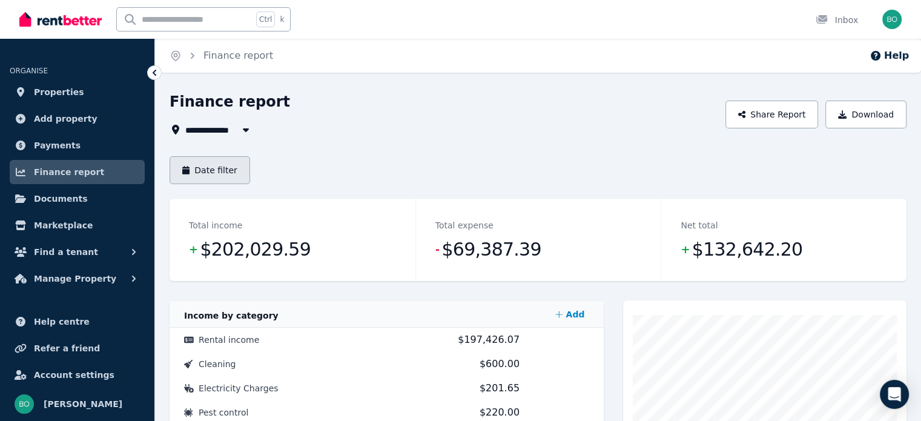
click at [198, 165] on button "Date filter" at bounding box center [210, 170] width 81 height 28
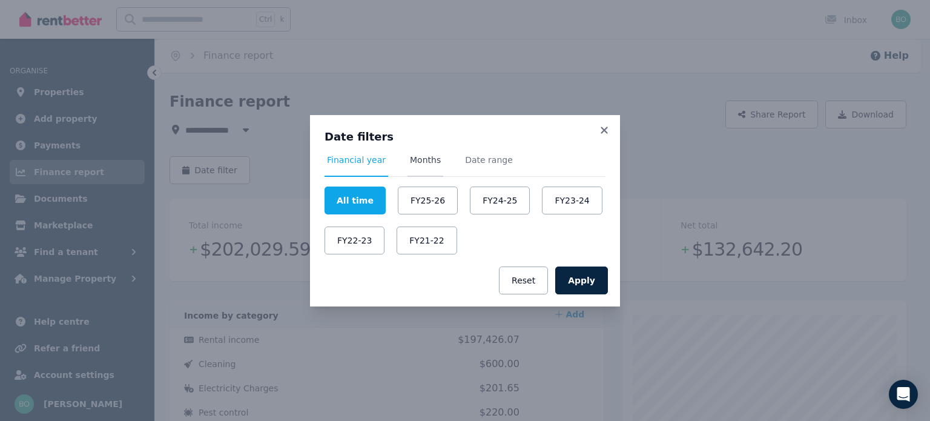
click at [417, 156] on span "Months" at bounding box center [425, 160] width 31 height 12
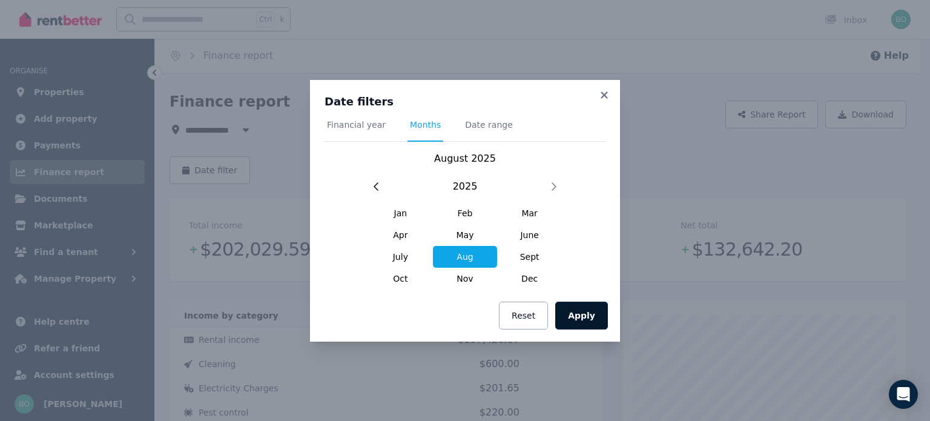
click at [583, 316] on button "Apply" at bounding box center [581, 316] width 53 height 28
